Goal: Check status

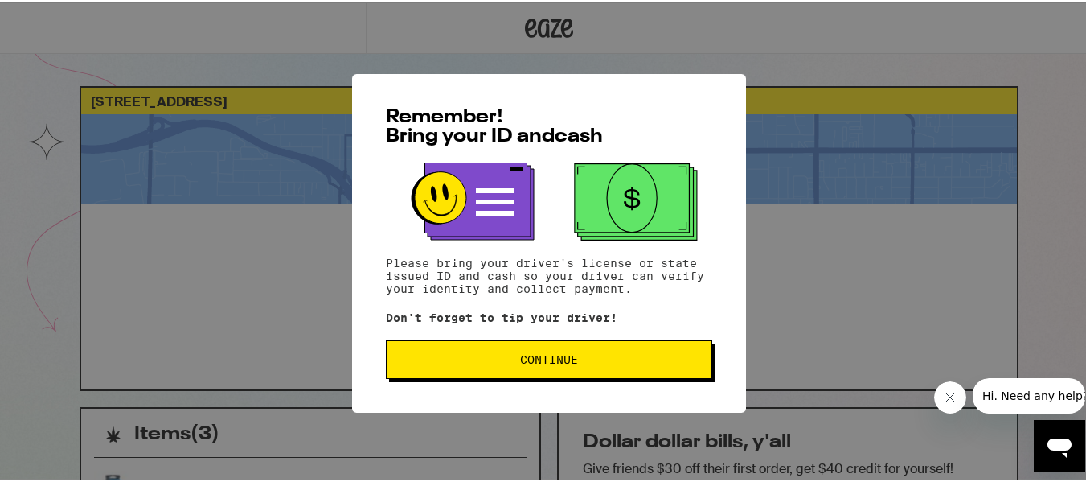
drag, startPoint x: 512, startPoint y: 370, endPoint x: 471, endPoint y: 361, distance: 42.0
click at [471, 361] on span "Continue" at bounding box center [549, 356] width 299 height 11
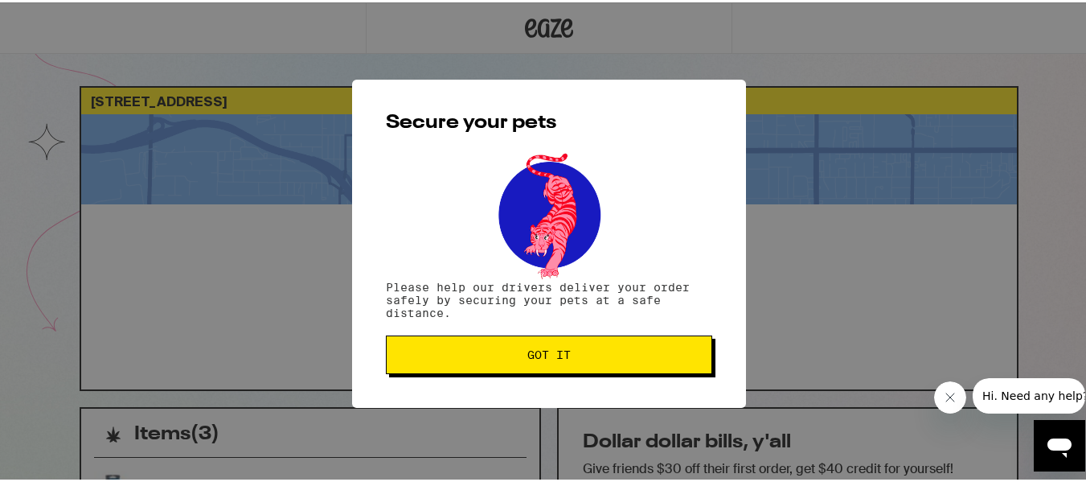
click at [471, 361] on button "Got it" at bounding box center [549, 352] width 327 height 39
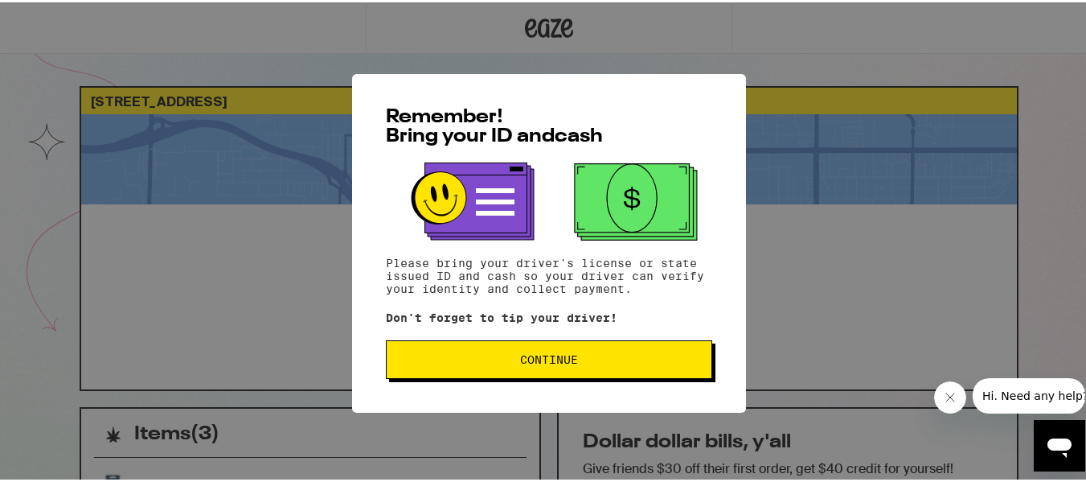
click at [541, 363] on span "Continue" at bounding box center [549, 356] width 58 height 11
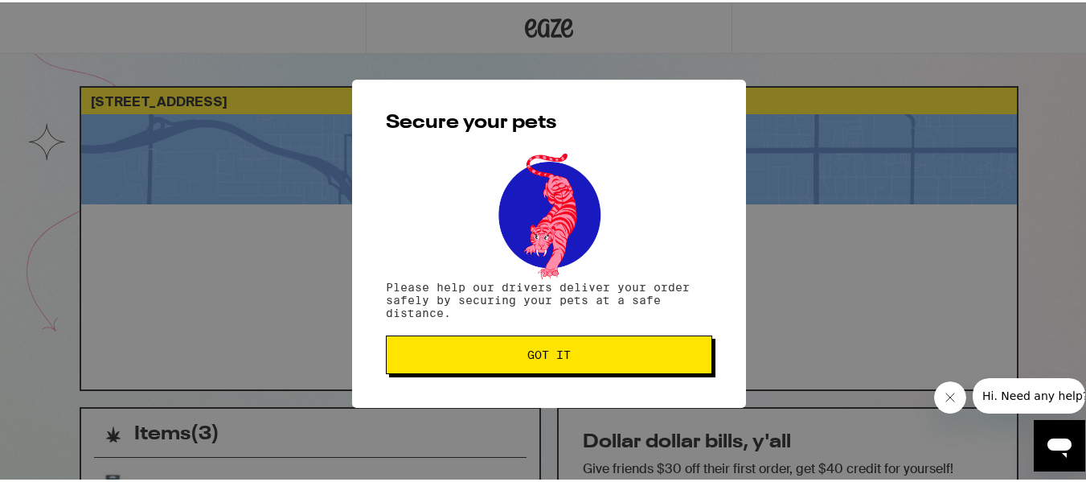
click at [638, 368] on button "Got it" at bounding box center [549, 352] width 327 height 39
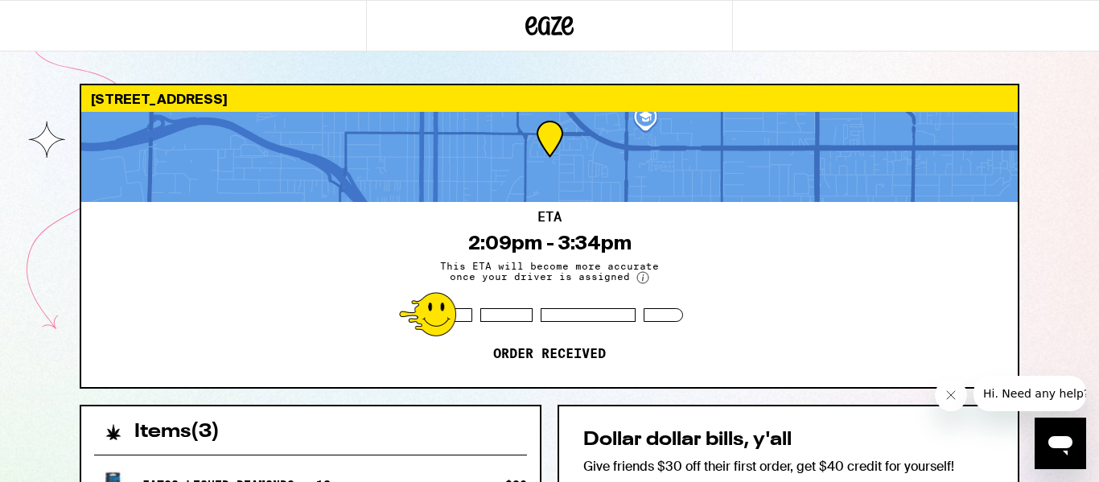
click at [941, 399] on button "Close message from company" at bounding box center [950, 395] width 32 height 32
click at [764, 316] on div "ETA 2:09pm - 3:34pm This ETA will become more accurate once your driver is assi…" at bounding box center [549, 294] width 936 height 185
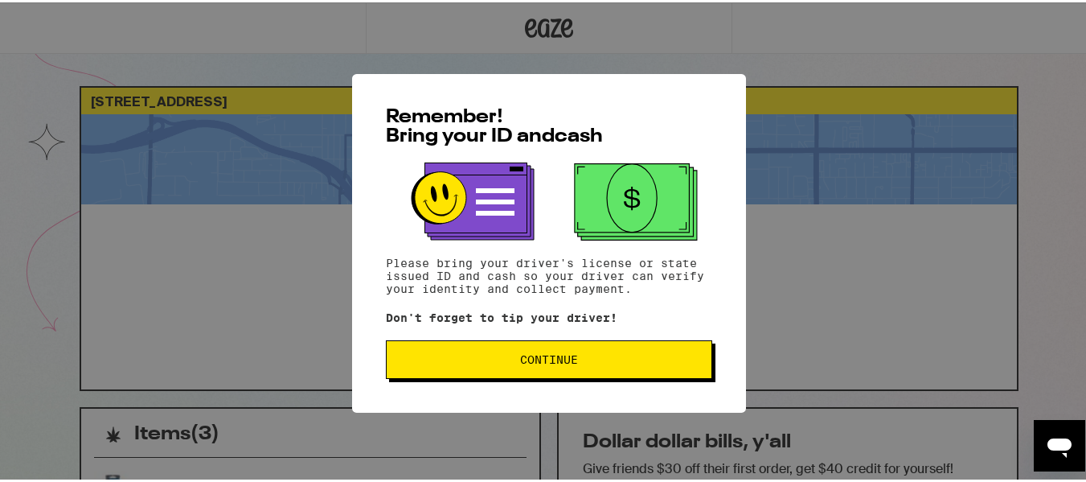
click at [561, 356] on span "Continue" at bounding box center [549, 356] width 58 height 11
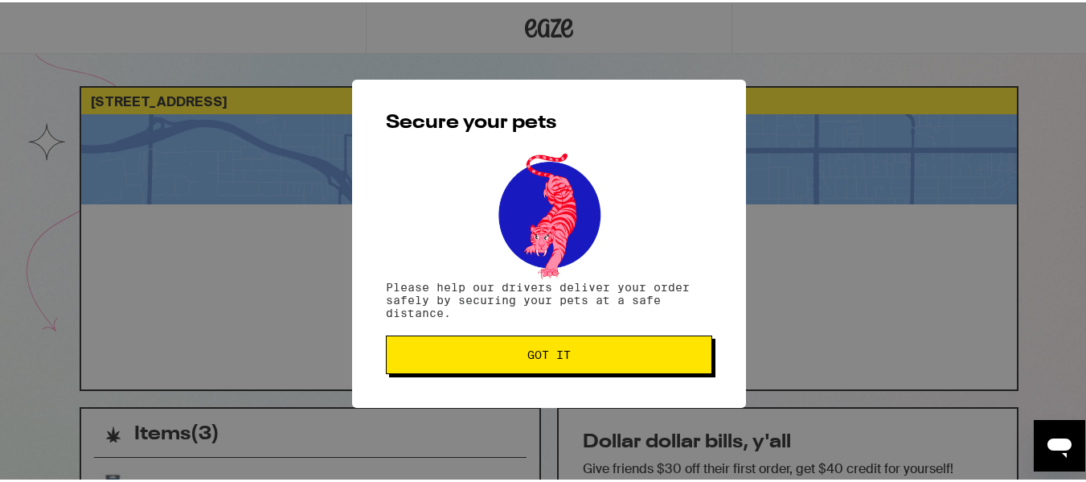
click at [577, 363] on button "Got it" at bounding box center [549, 352] width 327 height 39
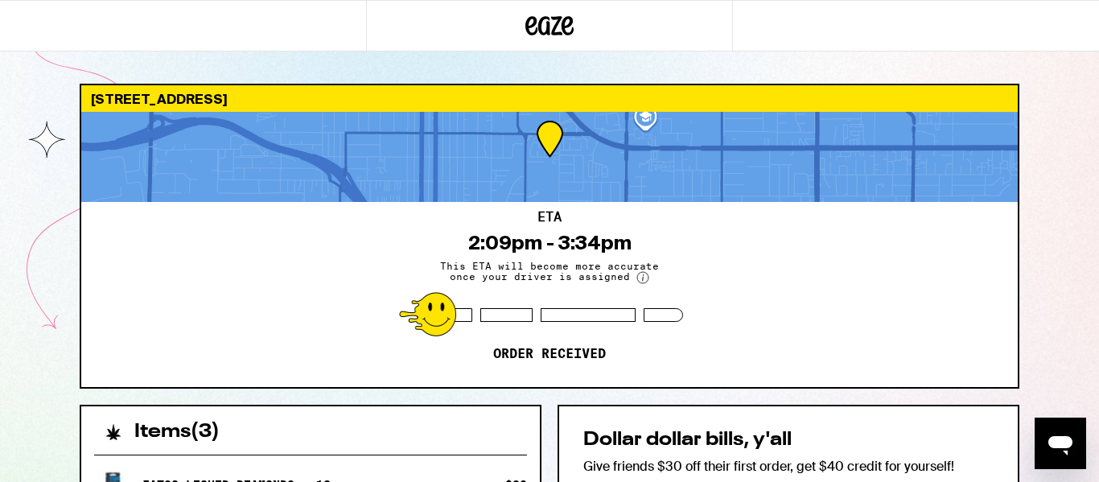
click at [380, 437] on div "Items ( 3 )" at bounding box center [310, 423] width 458 height 35
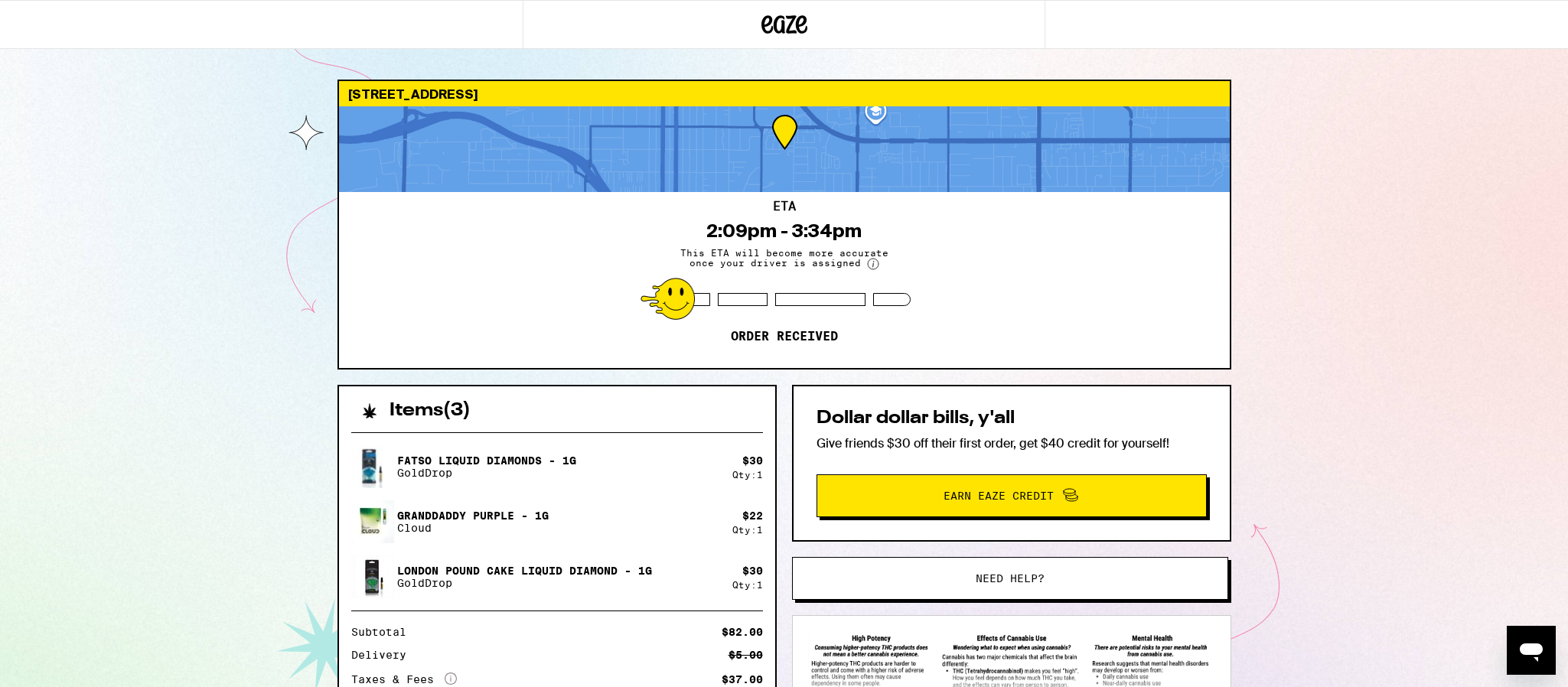
click at [1033, 290] on div "ETA 2:09pm - 3:34pm This ETA will become more accurate once your driver is assi…" at bounding box center [784, 280] width 891 height 176
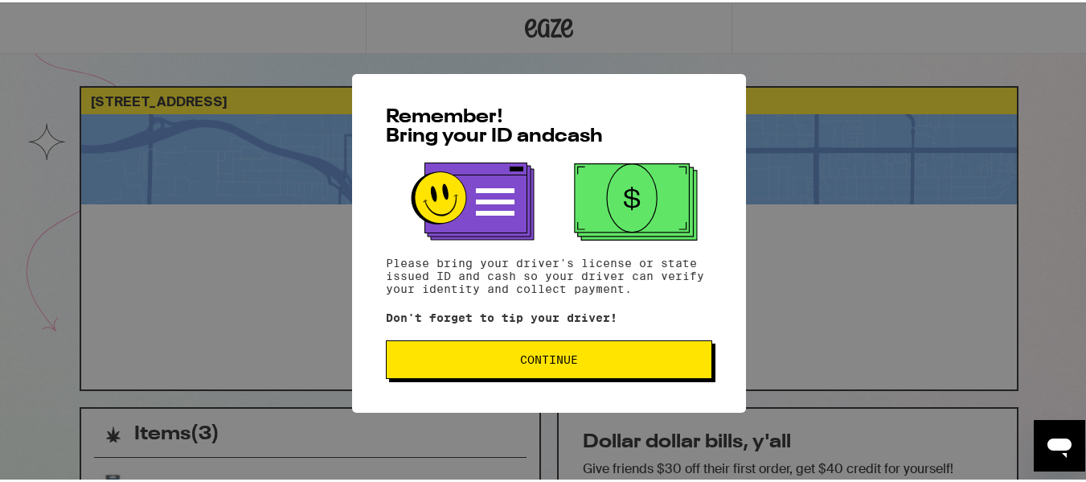
click at [521, 362] on span "Continue" at bounding box center [549, 356] width 58 height 11
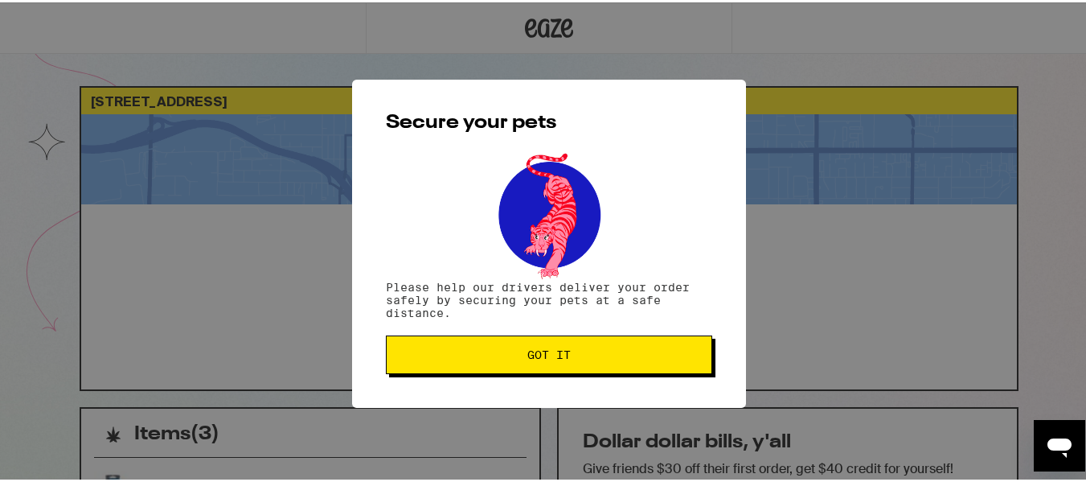
click at [539, 357] on span "Got it" at bounding box center [549, 352] width 43 height 11
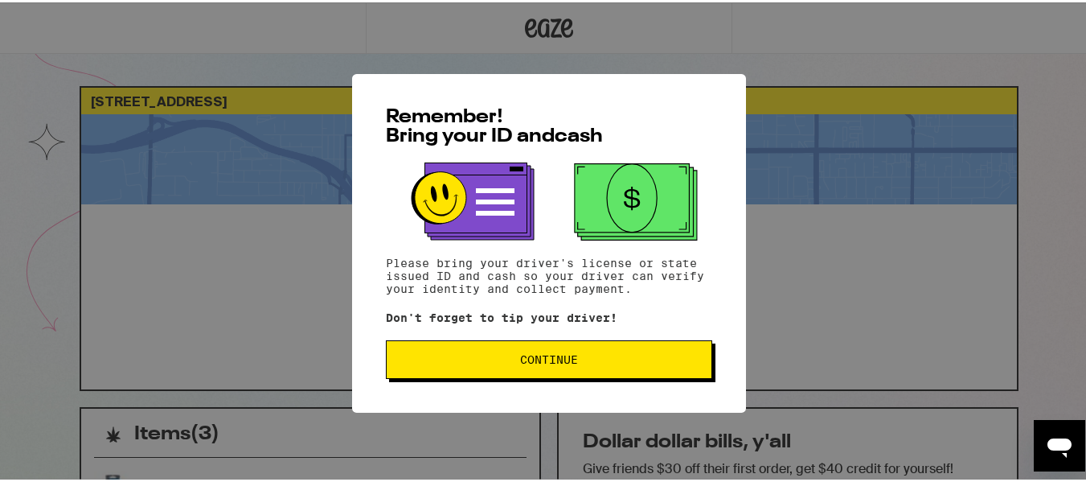
click at [437, 369] on button "Continue" at bounding box center [549, 357] width 327 height 39
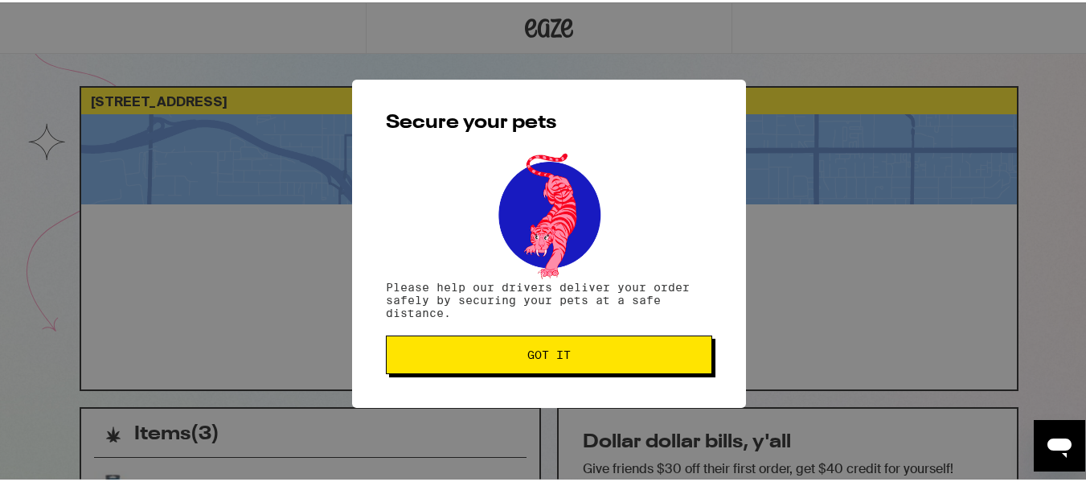
click at [502, 355] on span "Got it" at bounding box center [549, 352] width 299 height 11
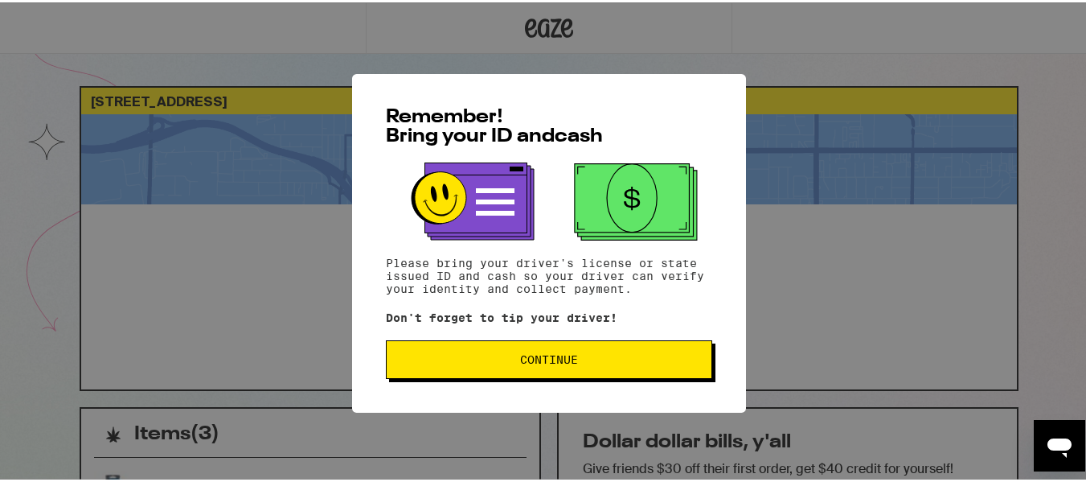
click at [505, 363] on span "Continue" at bounding box center [549, 356] width 299 height 11
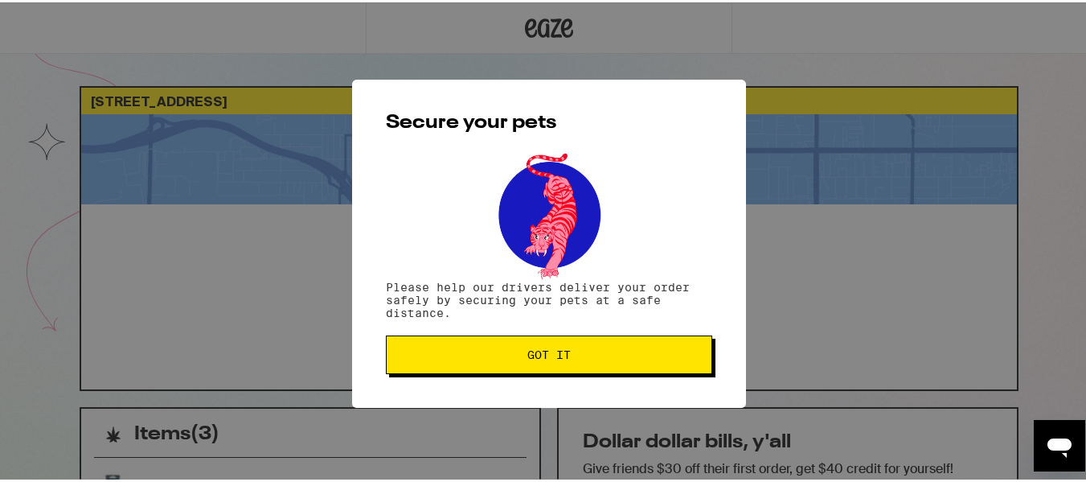
click at [515, 350] on span "Got it" at bounding box center [549, 352] width 299 height 11
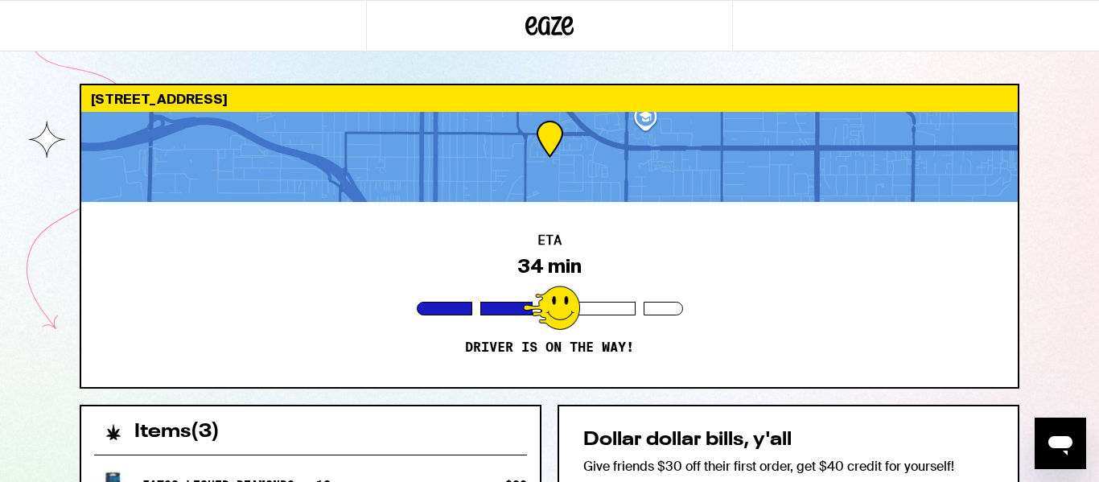
click at [813, 310] on div "ETA 34 min Driver is on the way!" at bounding box center [549, 294] width 936 height 185
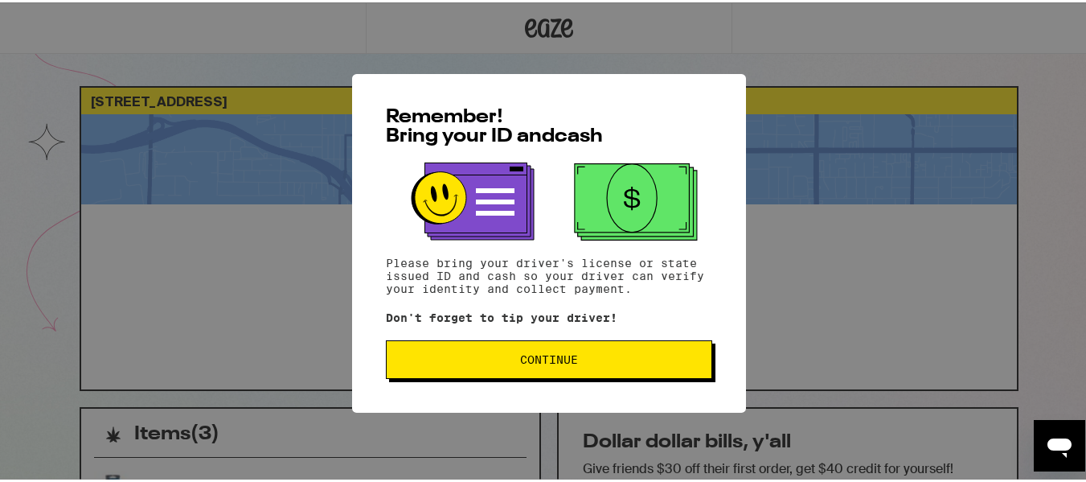
click at [569, 355] on span "Continue" at bounding box center [549, 356] width 58 height 11
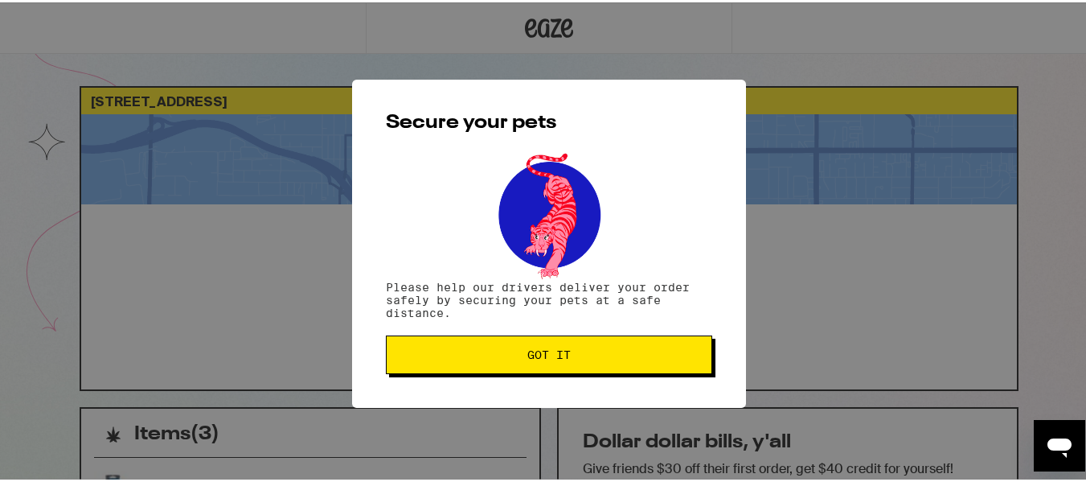
click at [548, 356] on span "Got it" at bounding box center [549, 352] width 43 height 11
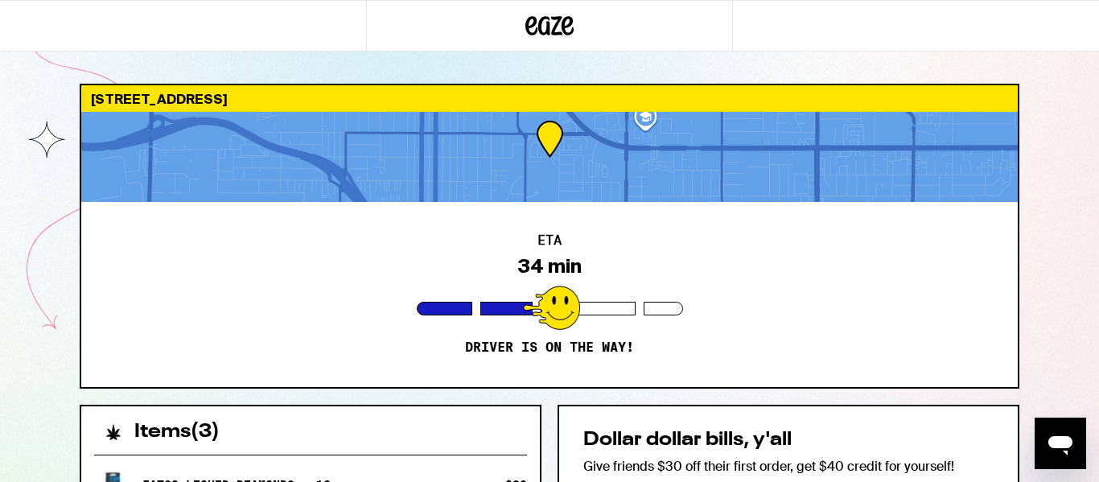
click at [1068, 93] on div "[STREET_ADDRESS] ETA 34 min Driver is on the way! Items ( 3 ) Fatso Liquid Diam…" at bounding box center [549, 438] width 1099 height 877
click at [729, 281] on div "ETA 32 min Driver is on the way!" at bounding box center [549, 294] width 936 height 185
click at [1073, 227] on div "691 E Matchwood Pl Azusa 91702 ETA 32 min Driver is on the way! Items ( 3 ) Fat…" at bounding box center [549, 438] width 1099 height 877
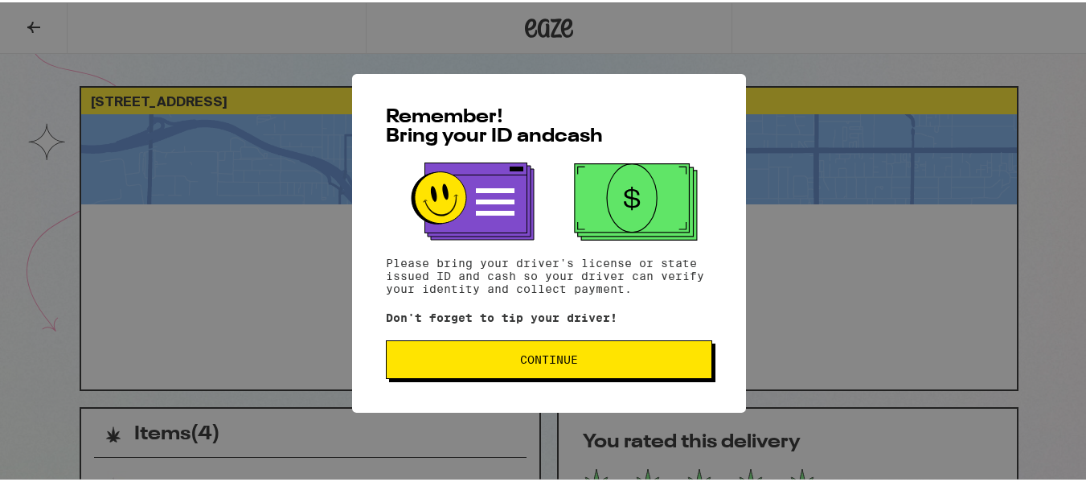
click at [511, 363] on span "Continue" at bounding box center [549, 356] width 299 height 11
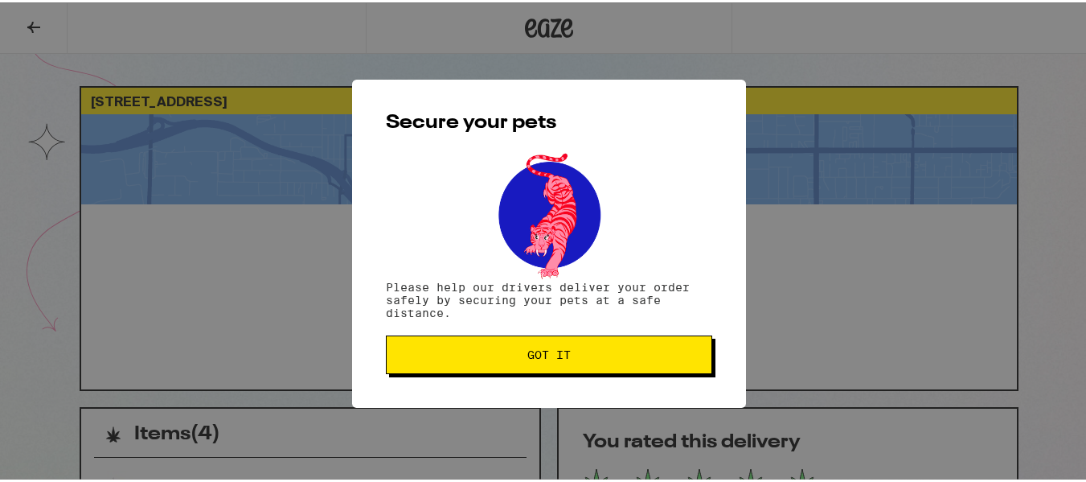
click at [561, 358] on span "Got it" at bounding box center [549, 352] width 43 height 11
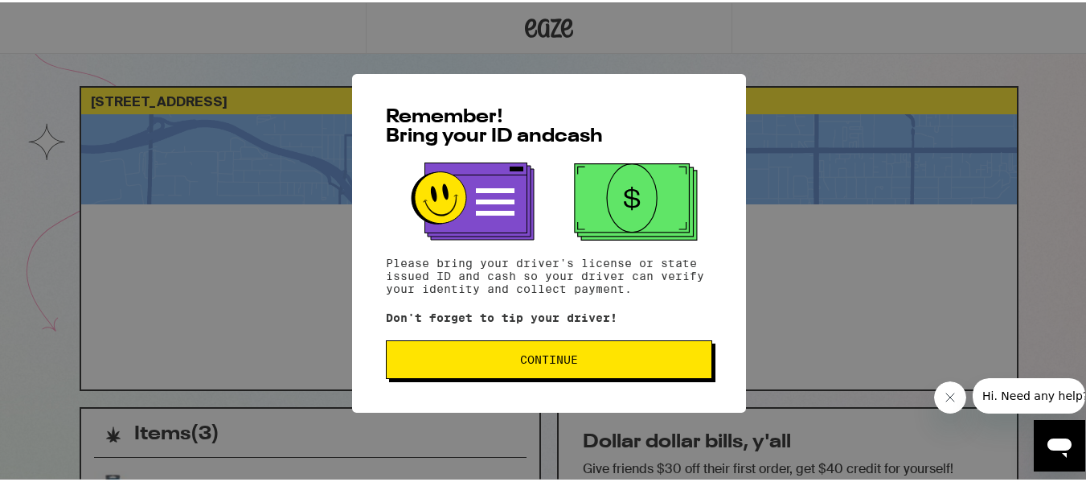
click at [496, 372] on button "Continue" at bounding box center [549, 357] width 327 height 39
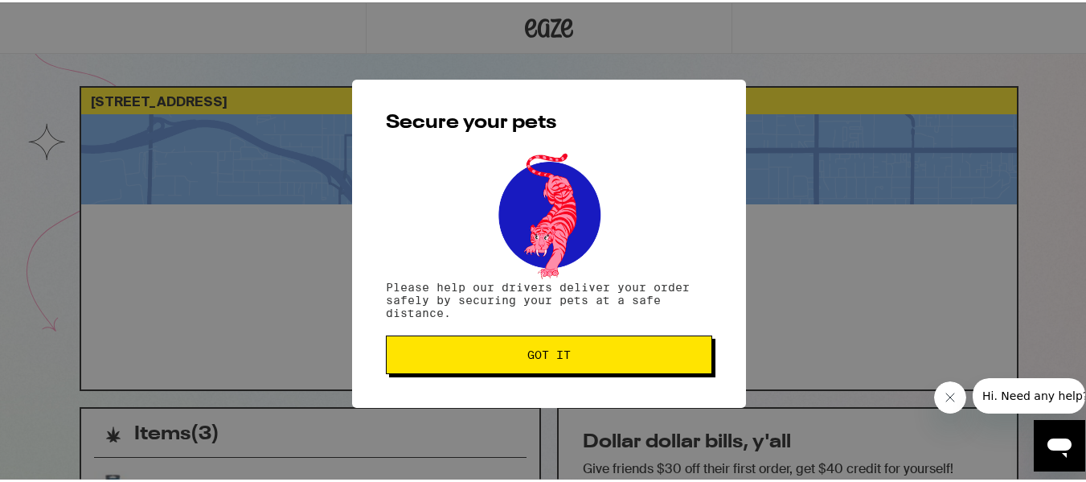
click at [477, 365] on button "Got it" at bounding box center [549, 352] width 327 height 39
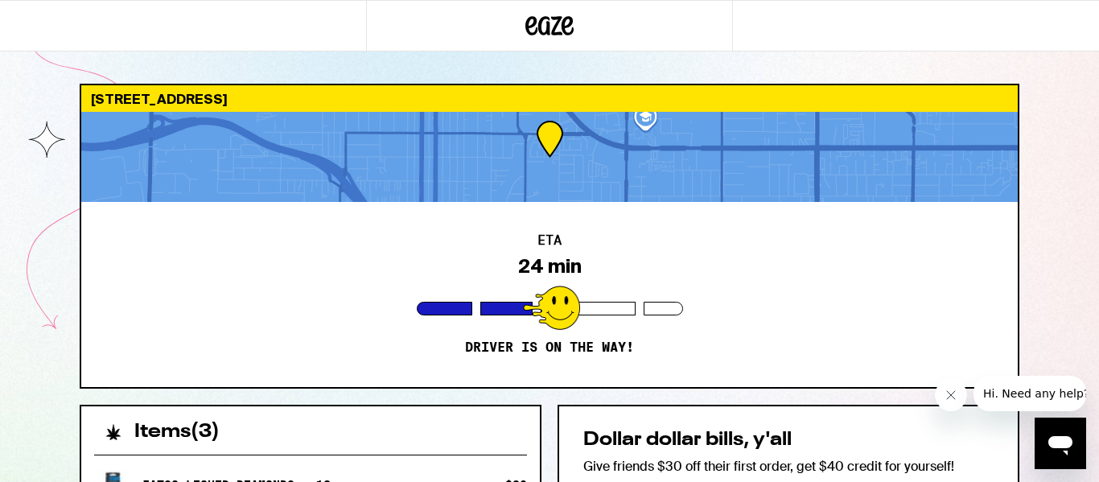
click at [947, 398] on icon "Close message from company" at bounding box center [950, 395] width 8 height 8
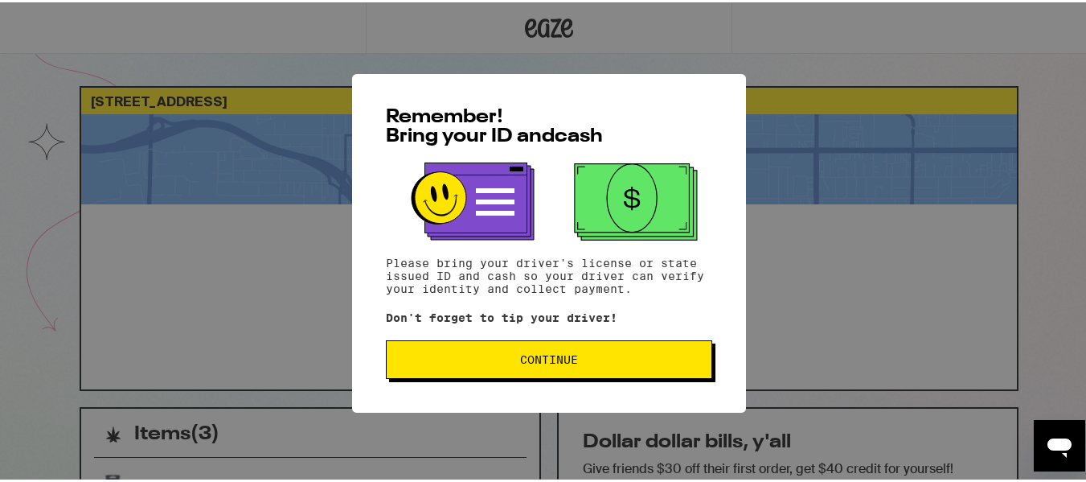
click at [567, 363] on span "Continue" at bounding box center [549, 356] width 58 height 11
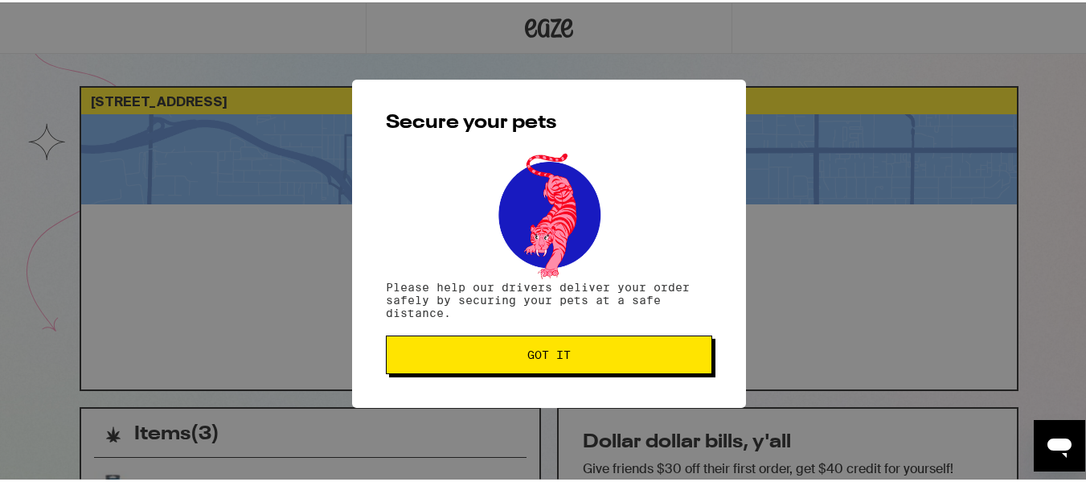
click at [569, 358] on span "Got it" at bounding box center [549, 352] width 299 height 11
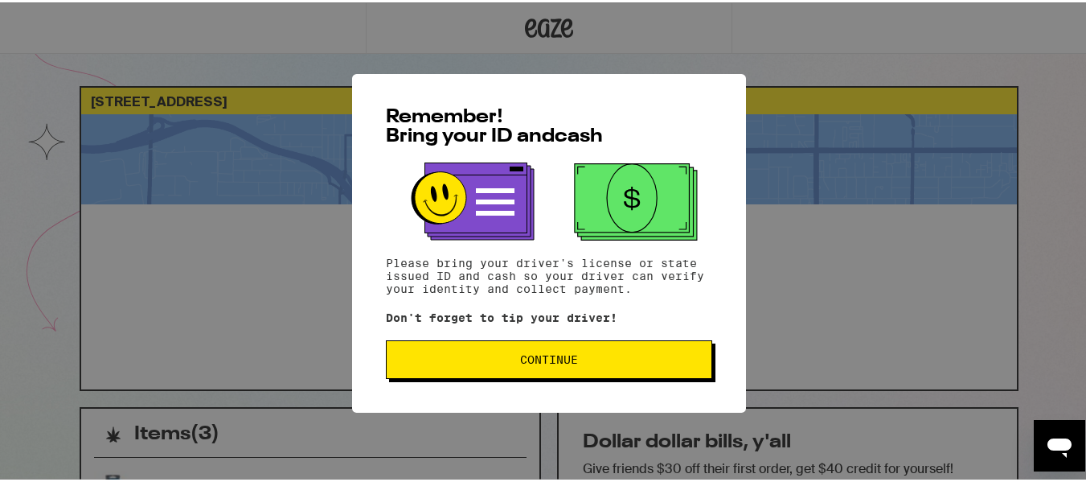
click at [479, 355] on span "Continue" at bounding box center [549, 356] width 299 height 11
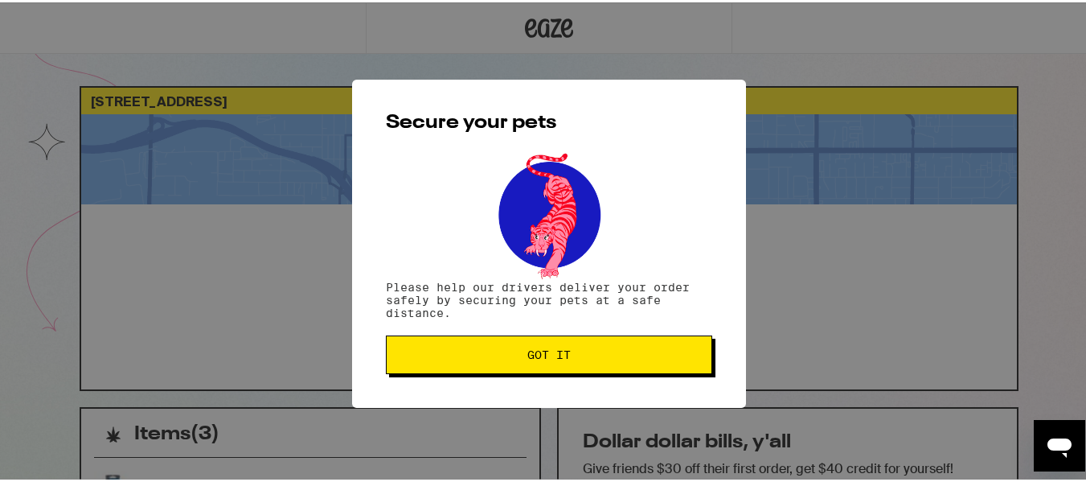
click at [479, 355] on span "Got it" at bounding box center [549, 352] width 299 height 11
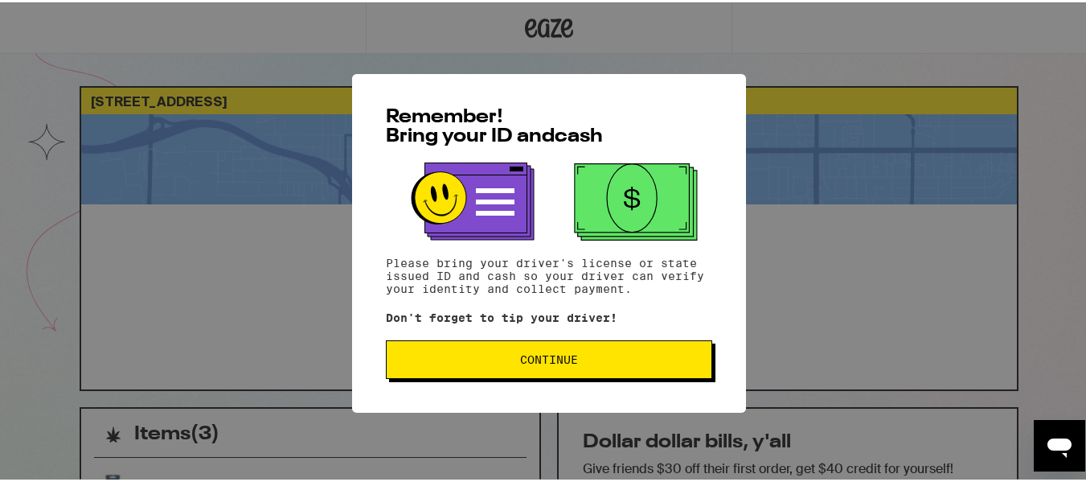
click at [520, 360] on span "Continue" at bounding box center [549, 356] width 58 height 11
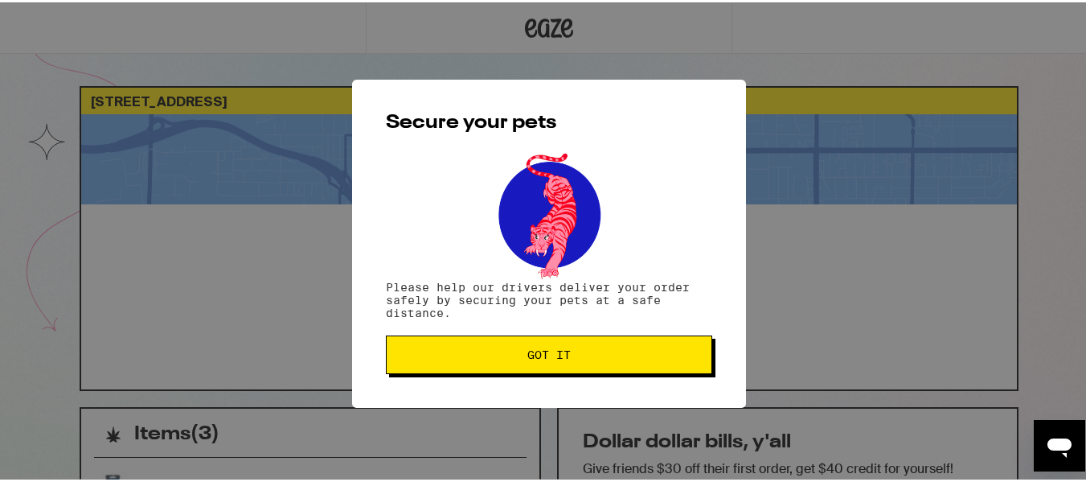
click at [474, 358] on span "Got it" at bounding box center [549, 352] width 299 height 11
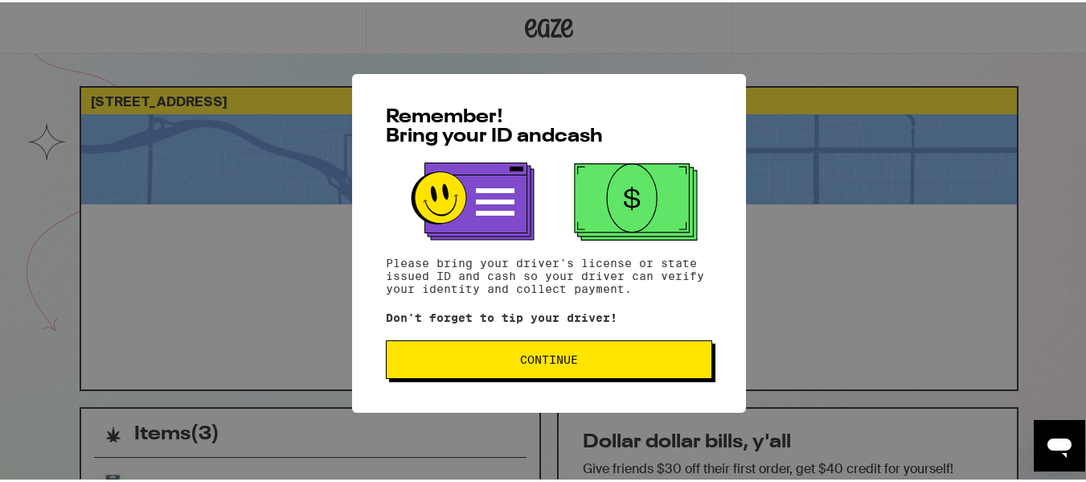
click at [494, 372] on button "Continue" at bounding box center [549, 357] width 327 height 39
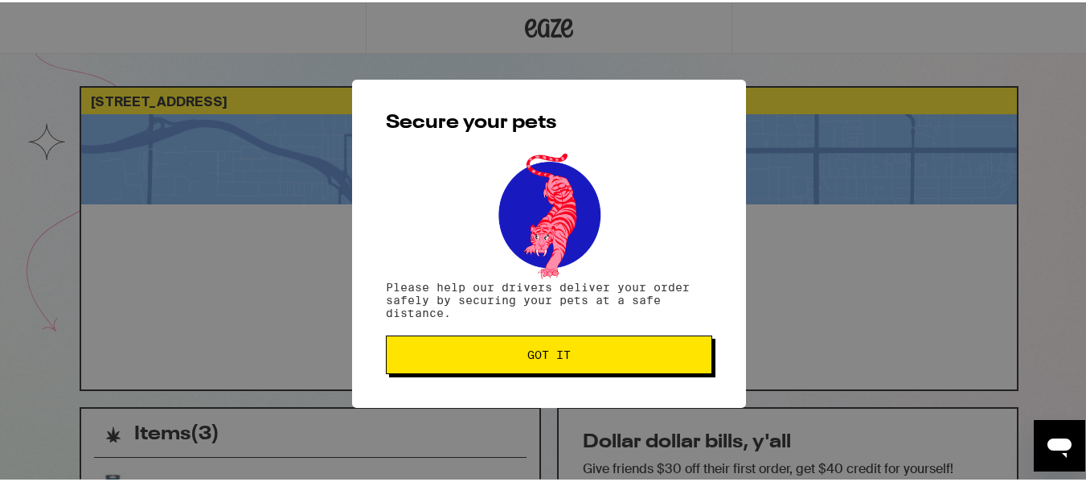
click at [511, 358] on span "Got it" at bounding box center [549, 352] width 299 height 11
